Goal: Transaction & Acquisition: Book appointment/travel/reservation

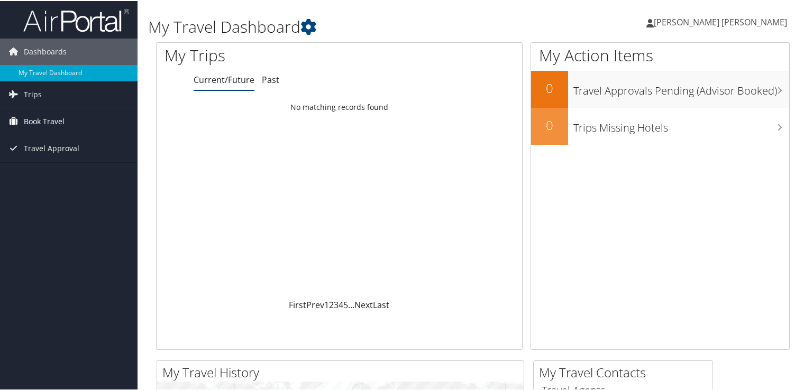
click at [51, 120] on span "Book Travel" at bounding box center [44, 120] width 41 height 26
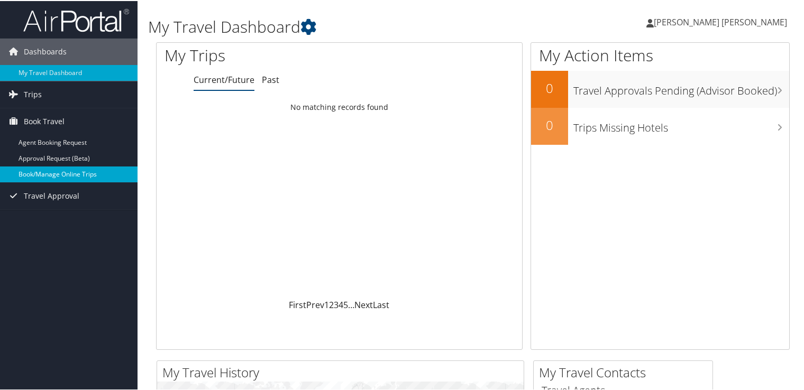
click at [54, 174] on link "Book/Manage Online Trips" at bounding box center [69, 174] width 138 height 16
